Goal: Transaction & Acquisition: Book appointment/travel/reservation

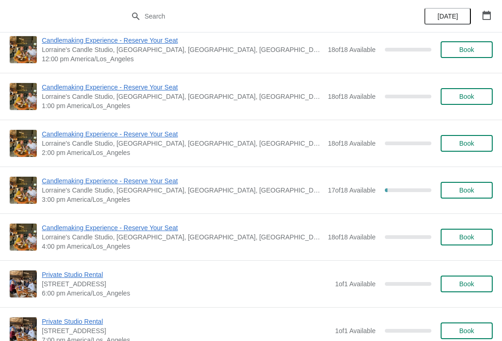
scroll to position [2827, 0]
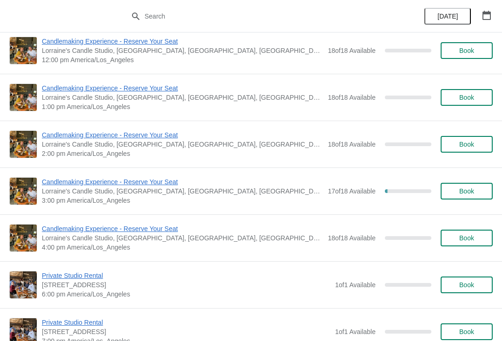
click at [146, 181] on span "Candlemaking Experience - Reserve Your Seat" at bounding box center [182, 181] width 281 height 9
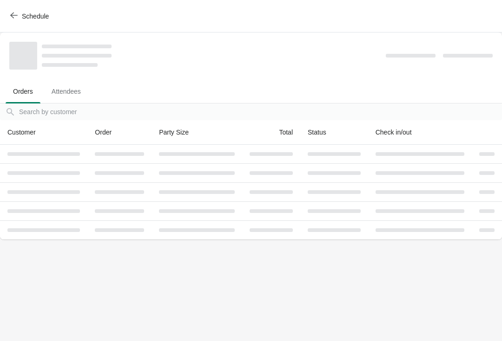
scroll to position [0, 0]
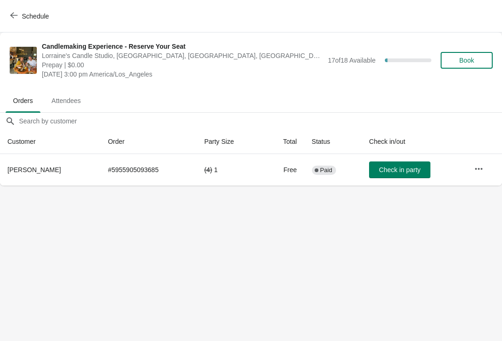
click at [486, 168] on button "button" at bounding box center [478, 169] width 17 height 17
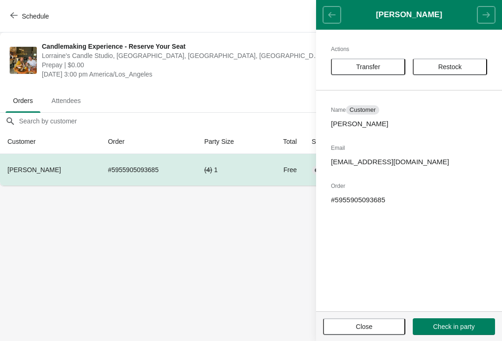
click at [446, 61] on button "Restock" at bounding box center [449, 67] width 74 height 17
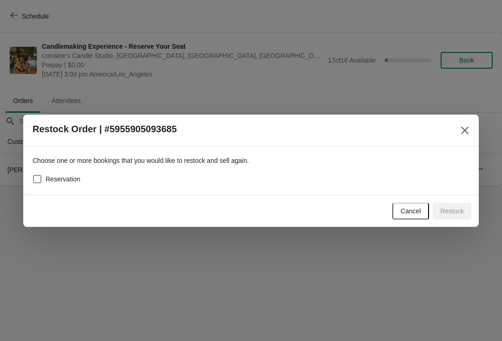
click at [62, 181] on span "Reservation" at bounding box center [63, 179] width 35 height 9
click at [33, 176] on input "Reservation" at bounding box center [33, 175] width 0 height 0
checkbox input "true"
click at [443, 208] on span "Restock" at bounding box center [452, 211] width 24 height 7
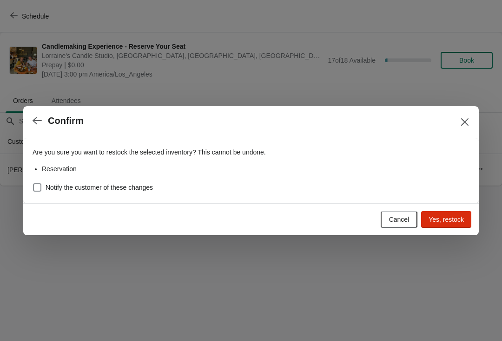
click at [450, 218] on span "Yes, restock" at bounding box center [445, 219] width 35 height 7
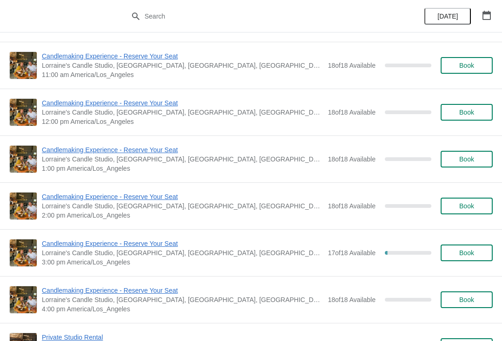
scroll to position [2790, 0]
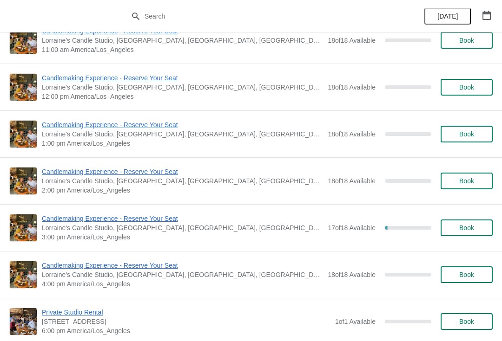
click at [124, 219] on span "Candlemaking Experience - Reserve Your Seat" at bounding box center [182, 218] width 281 height 9
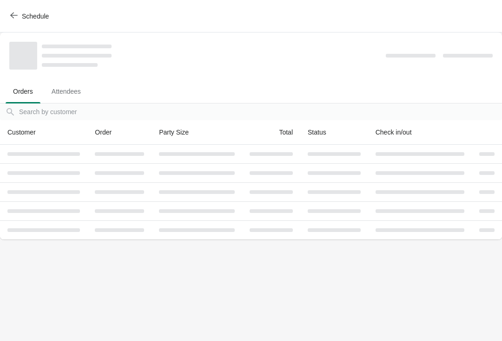
scroll to position [0, 0]
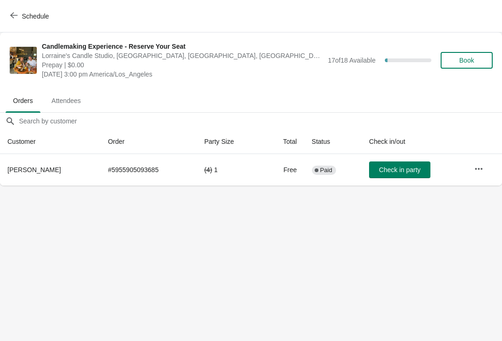
click at [482, 166] on icon "button" at bounding box center [478, 168] width 9 height 9
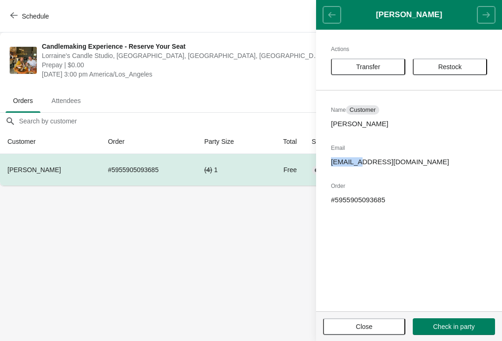
copy p "Clibrai0"
click at [357, 326] on span "Close" at bounding box center [364, 326] width 17 height 7
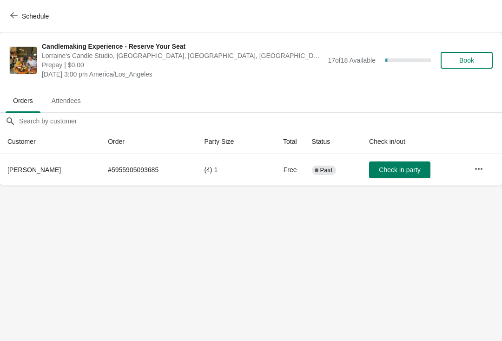
click at [477, 171] on icon "button" at bounding box center [478, 168] width 9 height 9
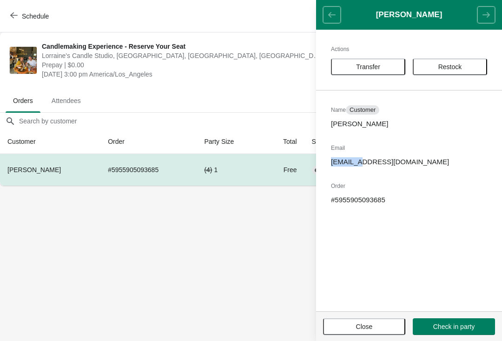
click at [373, 66] on span "Transfer" at bounding box center [368, 66] width 24 height 7
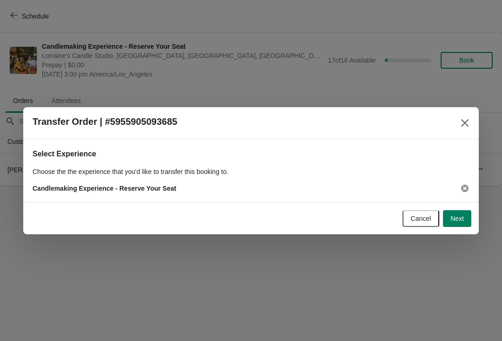
click at [462, 124] on icon "Close" at bounding box center [464, 122] width 9 height 9
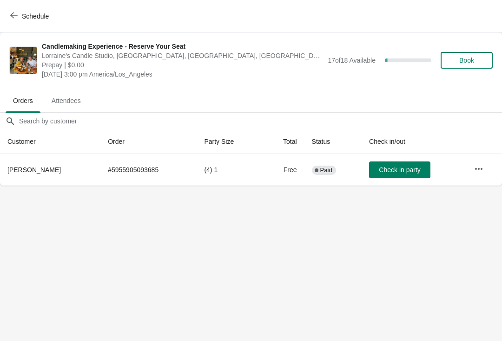
click at [457, 54] on button "Book" at bounding box center [466, 60] width 52 height 17
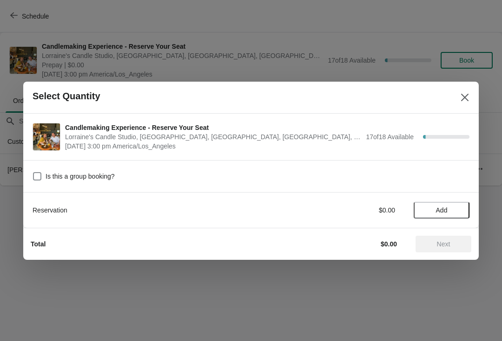
click at [445, 211] on span "Add" at bounding box center [442, 210] width 12 height 7
click at [457, 208] on icon at bounding box center [457, 210] width 10 height 10
click at [453, 210] on icon at bounding box center [457, 210] width 10 height 10
click at [460, 209] on icon at bounding box center [457, 210] width 10 height 10
click at [444, 248] on span "Next" at bounding box center [443, 244] width 13 height 7
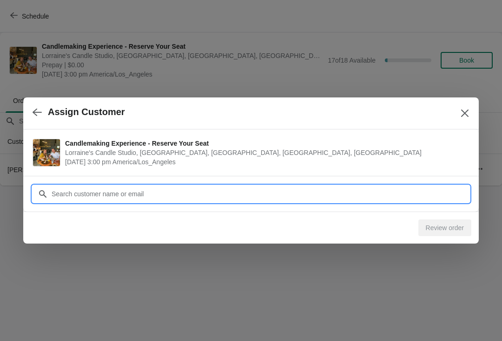
click at [107, 192] on input "Customer" at bounding box center [260, 194] width 418 height 17
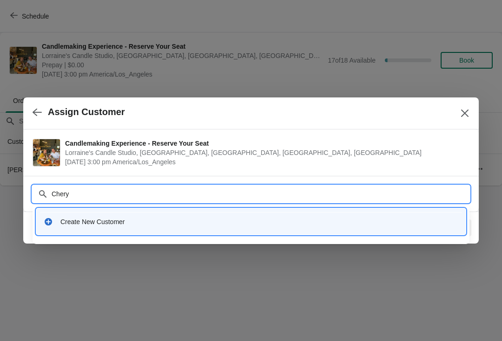
type input "Cheryl"
click at [106, 220] on div "Create New Customer" at bounding box center [258, 221] width 397 height 9
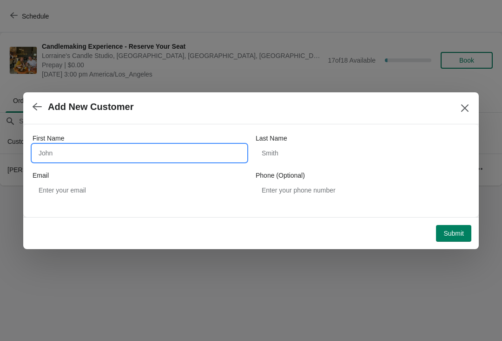
click at [72, 155] on input "First Name" at bounding box center [140, 153] width 214 height 17
type input "Cheryl"
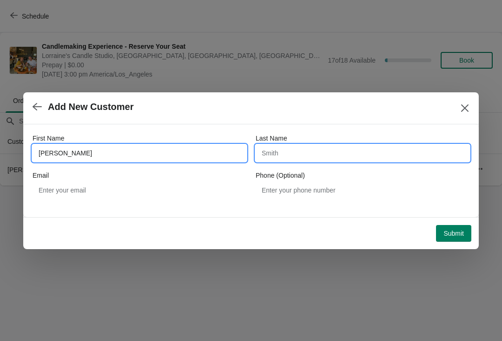
click at [304, 151] on input "Last Name" at bounding box center [362, 153] width 214 height 17
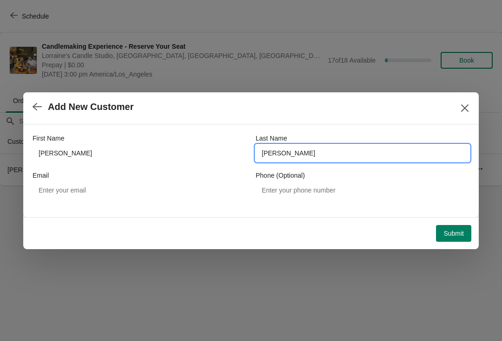
type input "Graves"
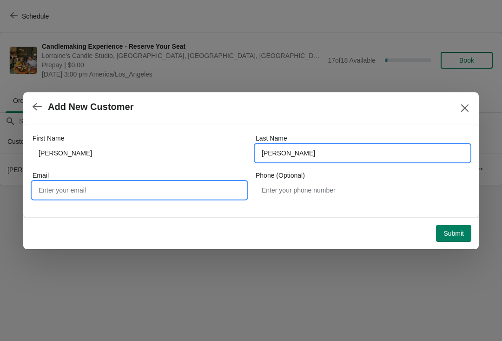
click at [123, 184] on input "Email" at bounding box center [140, 190] width 214 height 17
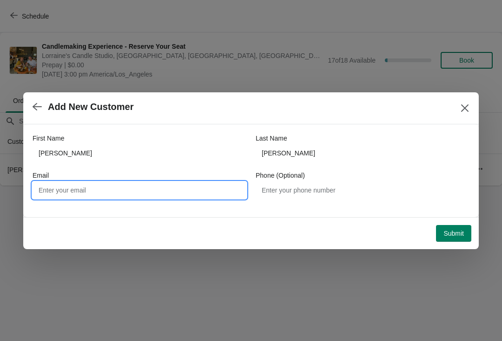
paste input "Clibrai0"
type input "[EMAIL_ADDRESS][DOMAIN_NAME]"
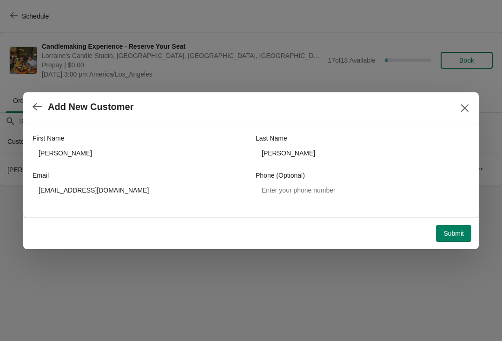
click at [448, 230] on span "Submit" at bounding box center [453, 233] width 20 height 7
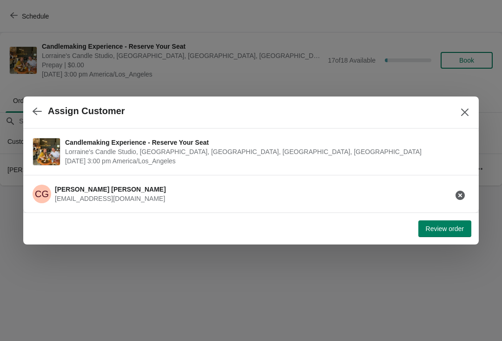
click at [438, 225] on span "Review order" at bounding box center [444, 228] width 38 height 7
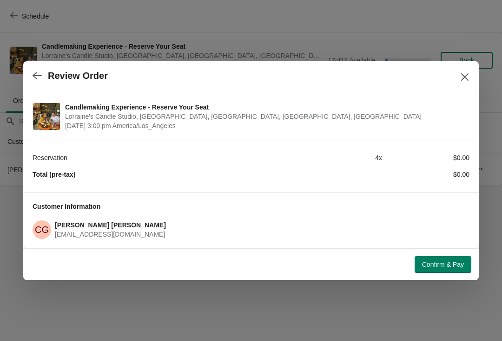
click at [427, 261] on span "Confirm & Pay" at bounding box center [443, 264] width 42 height 7
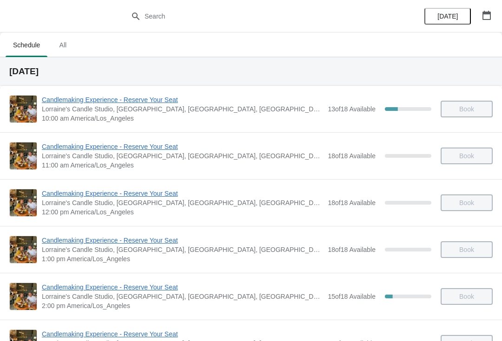
click at [486, 22] on button "button" at bounding box center [486, 15] width 17 height 17
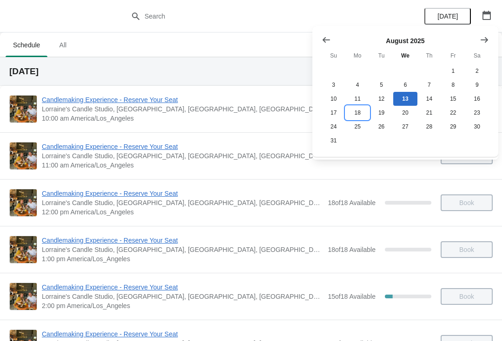
click at [360, 114] on button "18" at bounding box center [357, 113] width 24 height 14
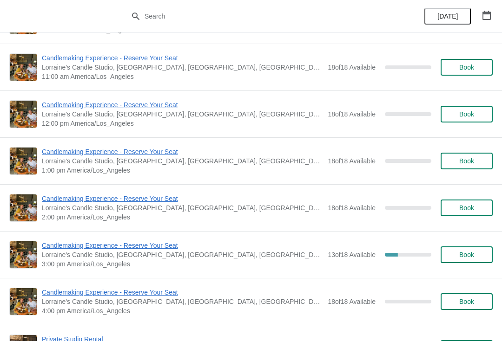
scroll to position [90, 0]
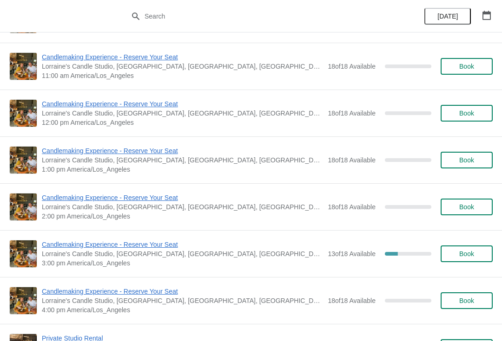
click at [145, 248] on span "Candlemaking Experience - Reserve Your Seat" at bounding box center [182, 244] width 281 height 9
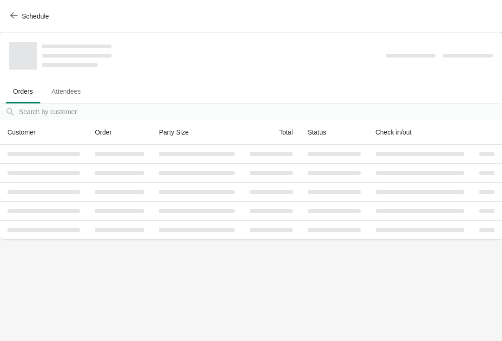
scroll to position [0, 0]
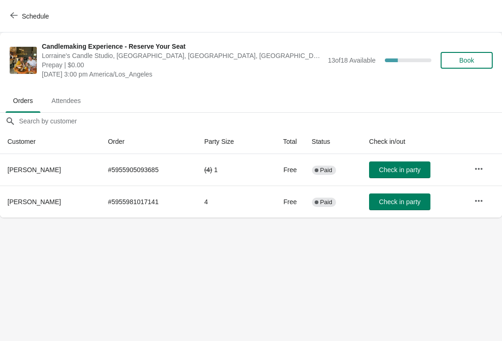
click at [33, 169] on span "[PERSON_NAME]" at bounding box center [33, 169] width 53 height 7
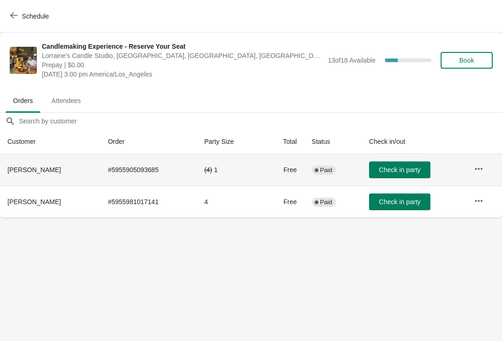
click at [476, 166] on icon "button" at bounding box center [478, 168] width 9 height 9
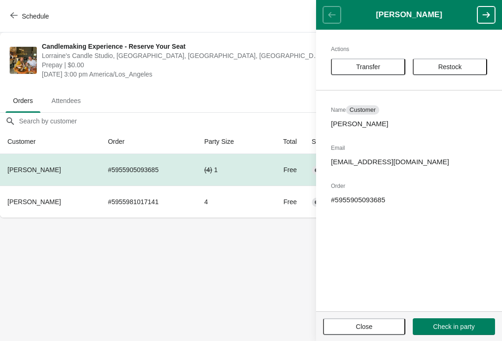
click at [454, 72] on button "Restock" at bounding box center [449, 67] width 74 height 17
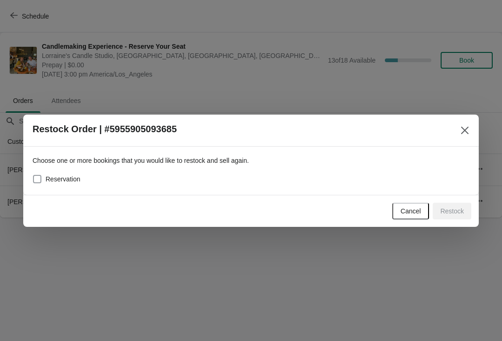
click at [41, 176] on span at bounding box center [37, 179] width 8 height 8
click at [33, 176] on input "Reservation" at bounding box center [33, 175] width 0 height 0
checkbox input "true"
click at [455, 219] on button "Restock" at bounding box center [451, 211] width 39 height 17
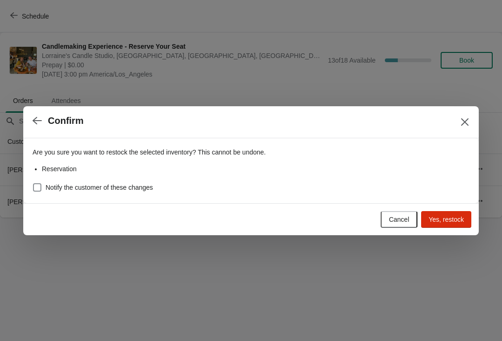
click at [440, 216] on span "Yes, restock" at bounding box center [445, 219] width 35 height 7
click at [382, 211] on button "Cancel" at bounding box center [398, 219] width 37 height 17
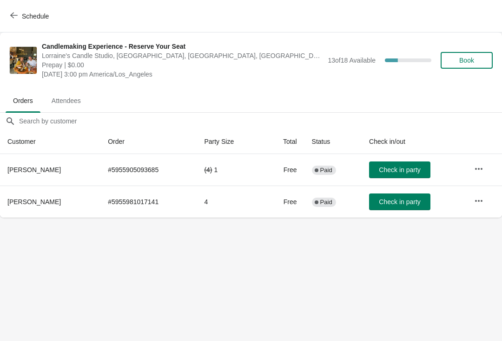
click at [479, 165] on icon "button" at bounding box center [478, 168] width 9 height 9
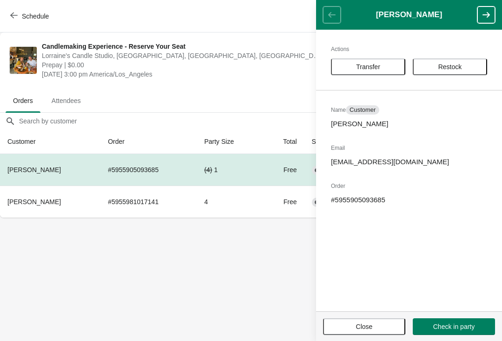
click at [455, 63] on span "Restock" at bounding box center [450, 66] width 24 height 7
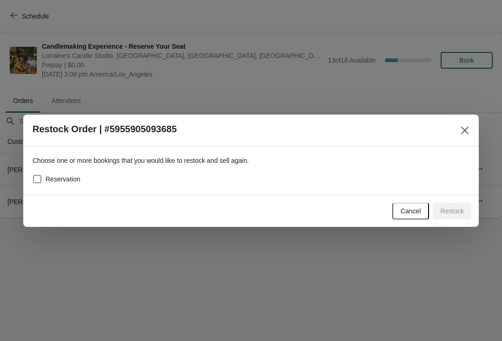
click at [33, 176] on span at bounding box center [37, 179] width 8 height 8
click at [33, 176] on input "Reservation" at bounding box center [33, 175] width 0 height 0
checkbox input "true"
click at [461, 217] on button "Restock" at bounding box center [451, 211] width 39 height 17
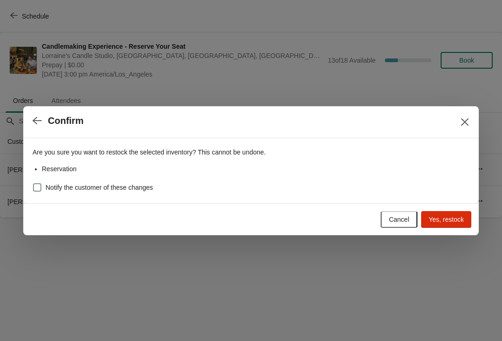
click at [431, 216] on span "Yes, restock" at bounding box center [445, 219] width 35 height 7
